Goal: Check status: Check status

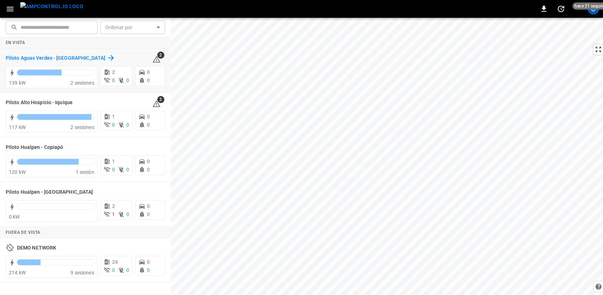
click at [69, 59] on h6 "Piloto Aguas Verdes - [GEOGRAPHIC_DATA]" at bounding box center [56, 58] width 100 height 8
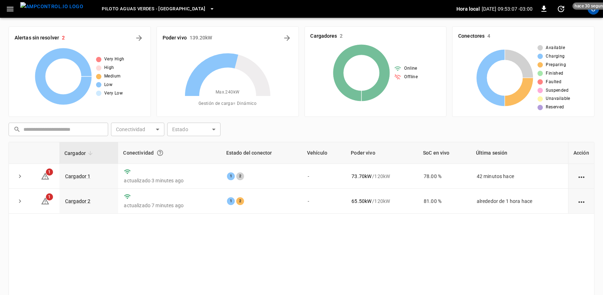
click at [151, 153] on div "Conectividad" at bounding box center [169, 153] width 93 height 13
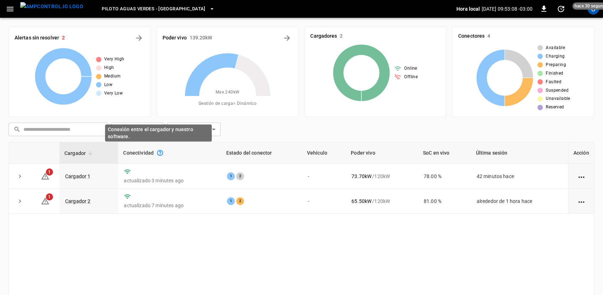
click at [154, 151] on button "Conexión entre el cargador y nuestro software." at bounding box center [160, 153] width 13 height 13
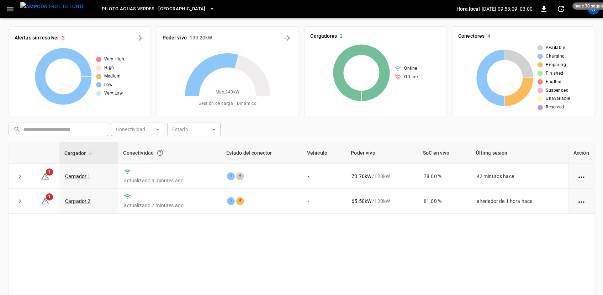
drag, startPoint x: 142, startPoint y: 148, endPoint x: 137, endPoint y: 149, distance: 4.3
click at [141, 148] on div "Conectividad" at bounding box center [169, 153] width 93 height 13
click at [14, 10] on icon "button" at bounding box center [10, 9] width 9 height 9
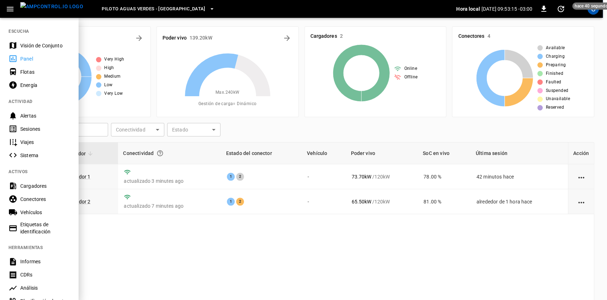
click at [58, 89] on div "Energía" at bounding box center [39, 84] width 78 height 13
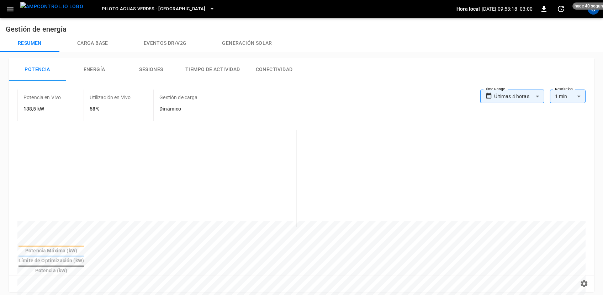
click at [256, 68] on button "Conectividad" at bounding box center [274, 69] width 57 height 23
